Goal: Task Accomplishment & Management: Complete application form

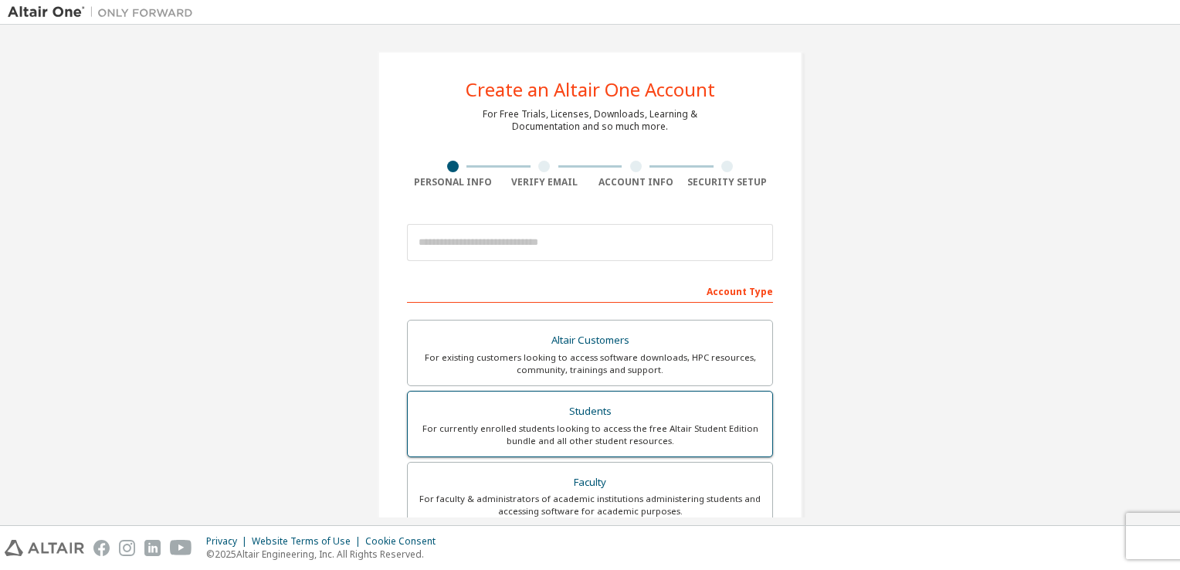
click at [565, 453] on label "Students For currently enrolled students looking to access the free Altair Stud…" at bounding box center [590, 424] width 366 height 66
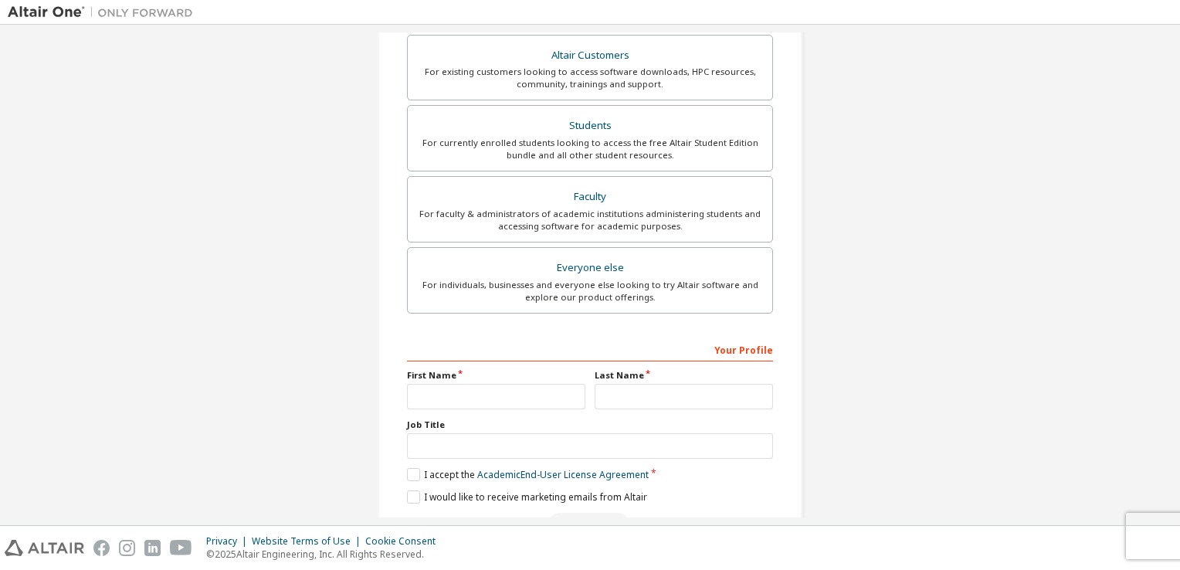
scroll to position [369, 0]
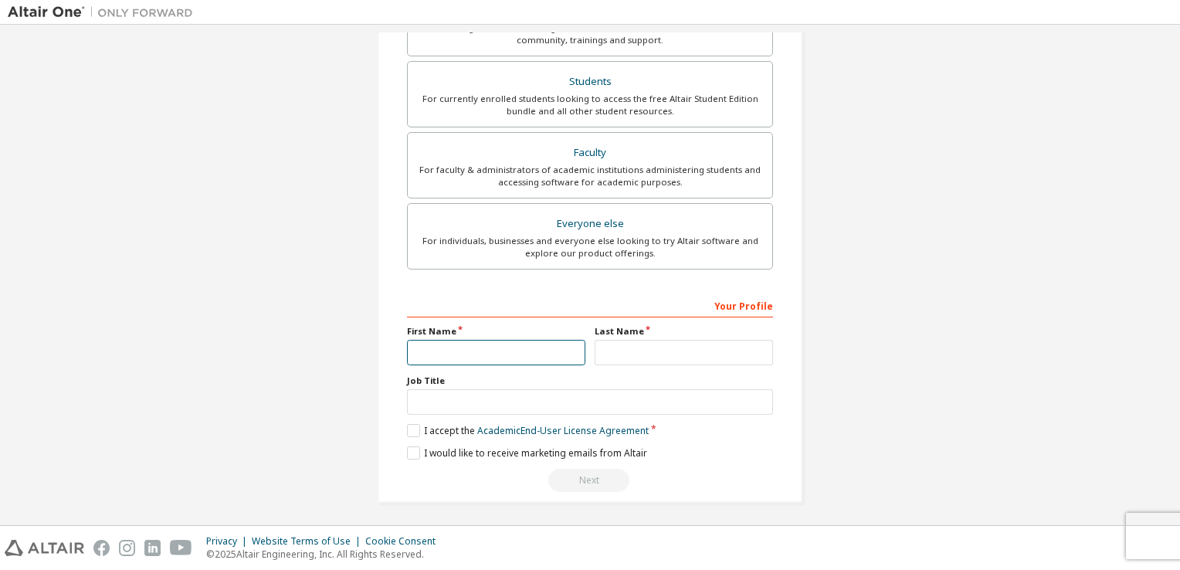
click at [463, 359] on input "text" at bounding box center [496, 352] width 178 height 25
type input "**********"
type input "*****"
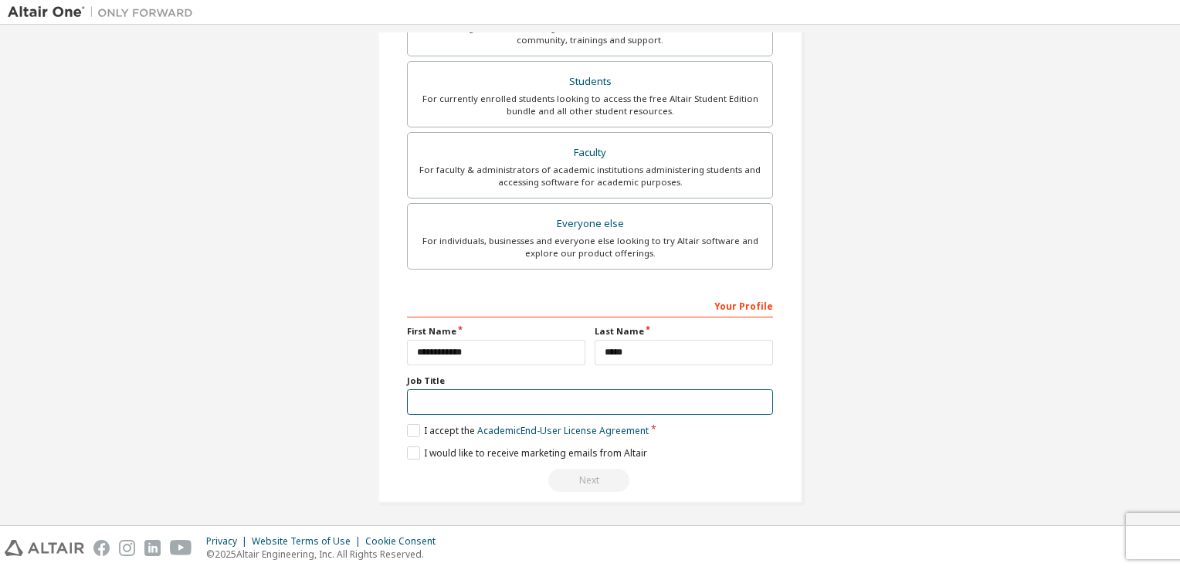
type input "**********"
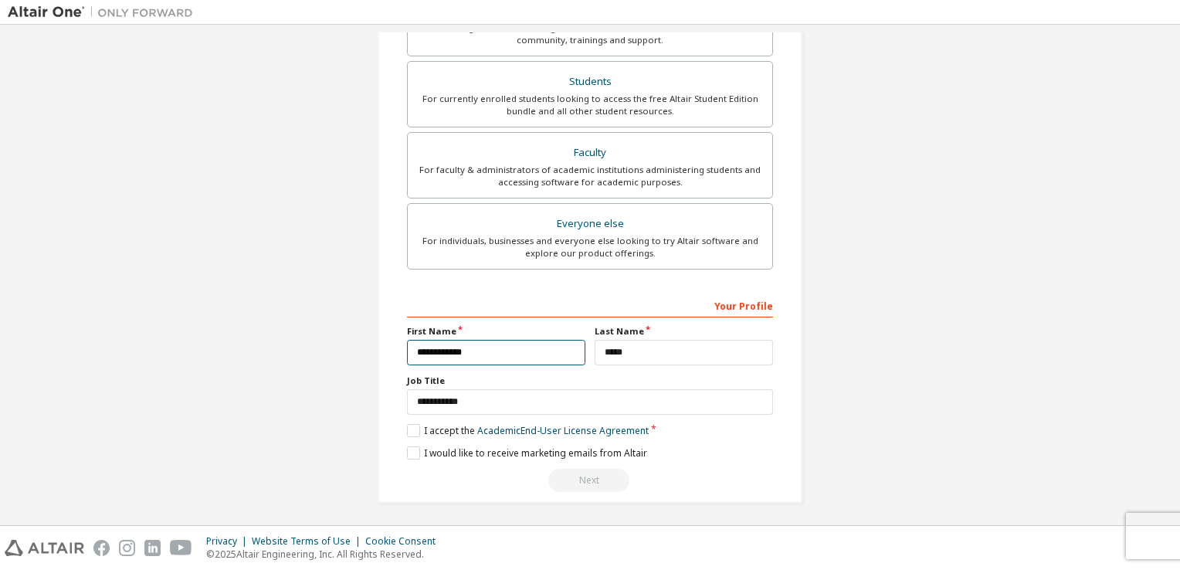
scroll to position [378, 0]
click at [407, 429] on label "I accept the Academic End-User License Agreement" at bounding box center [528, 431] width 242 height 13
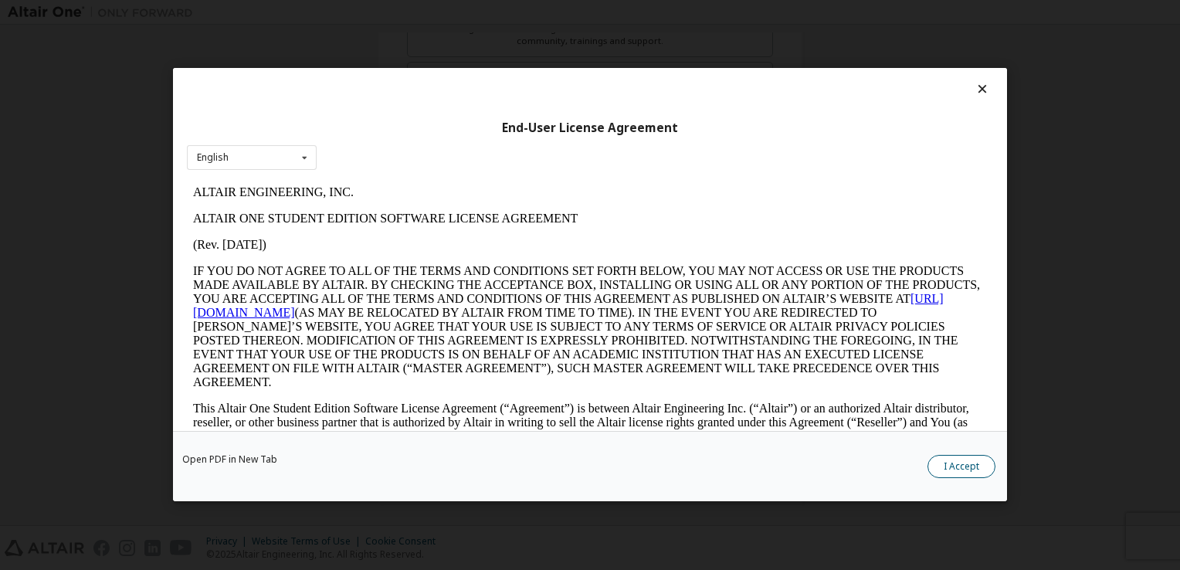
scroll to position [0, 0]
click at [971, 471] on button "I Accept" at bounding box center [962, 467] width 68 height 23
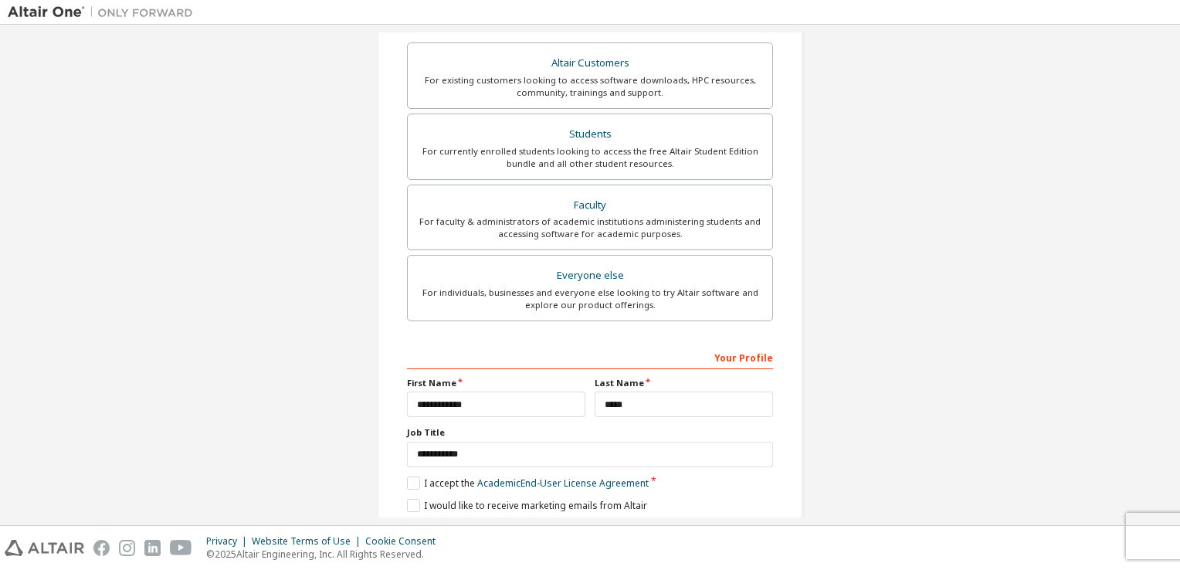
scroll to position [378, 0]
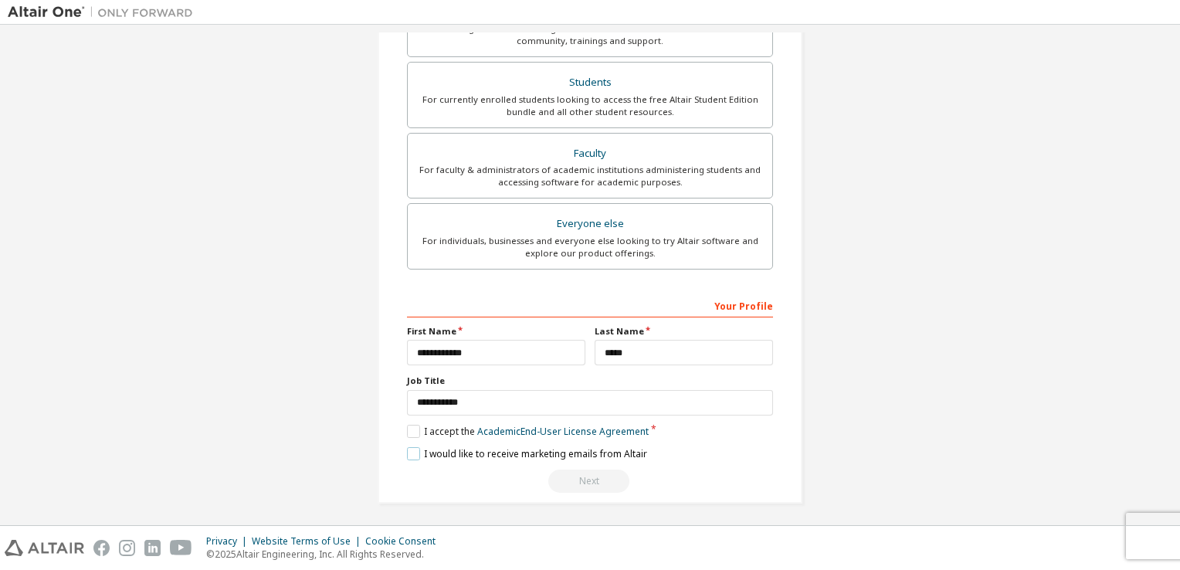
click at [408, 453] on label "I would like to receive marketing emails from Altair" at bounding box center [527, 453] width 240 height 13
click at [408, 450] on label "I would like to receive marketing emails from Altair" at bounding box center [527, 453] width 240 height 13
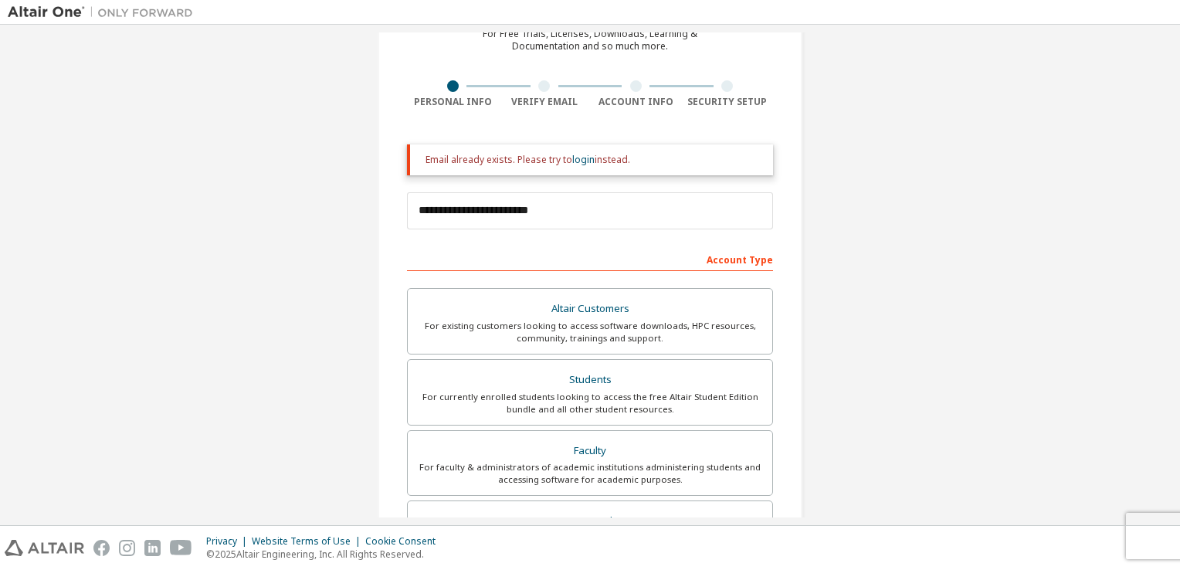
scroll to position [73, 0]
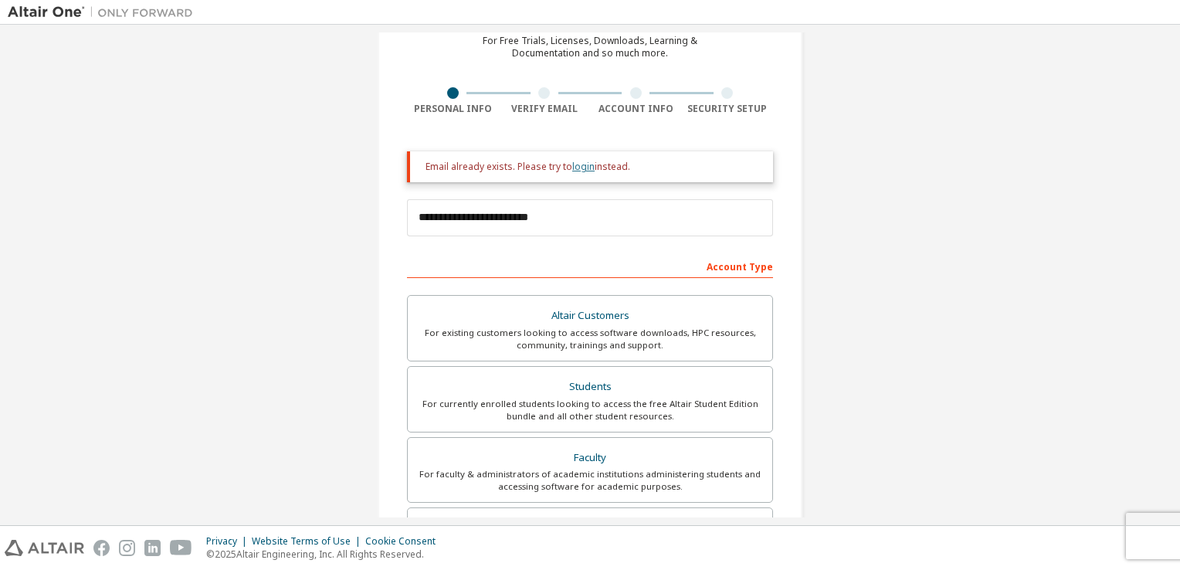
click at [580, 167] on link "login" at bounding box center [583, 166] width 22 height 13
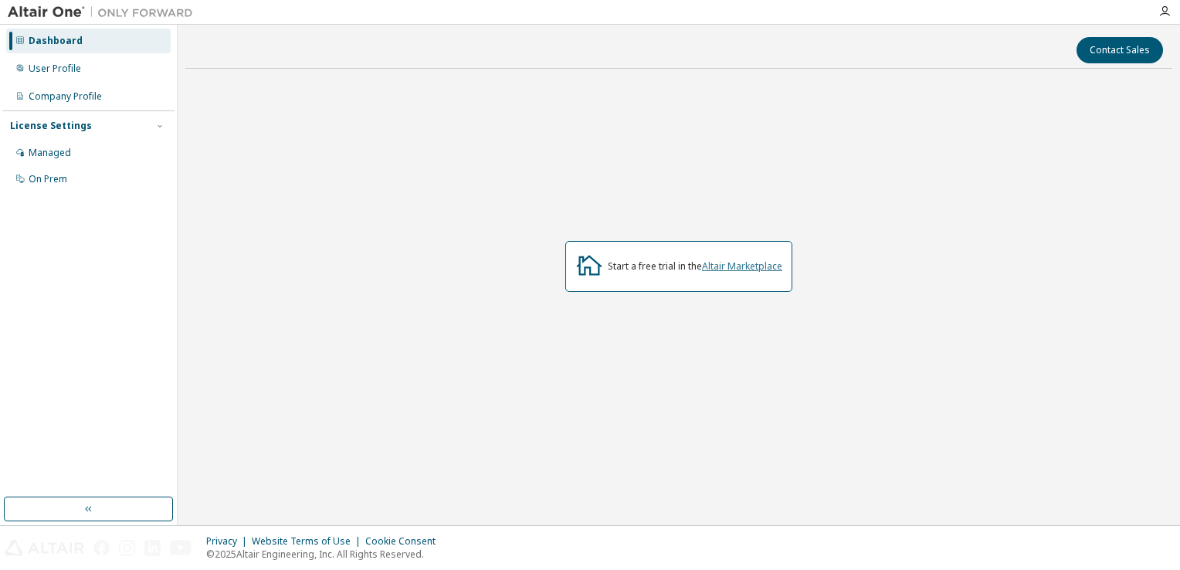
click at [728, 270] on link "Altair Marketplace" at bounding box center [742, 266] width 80 height 13
